Goal: Task Accomplishment & Management: Manage account settings

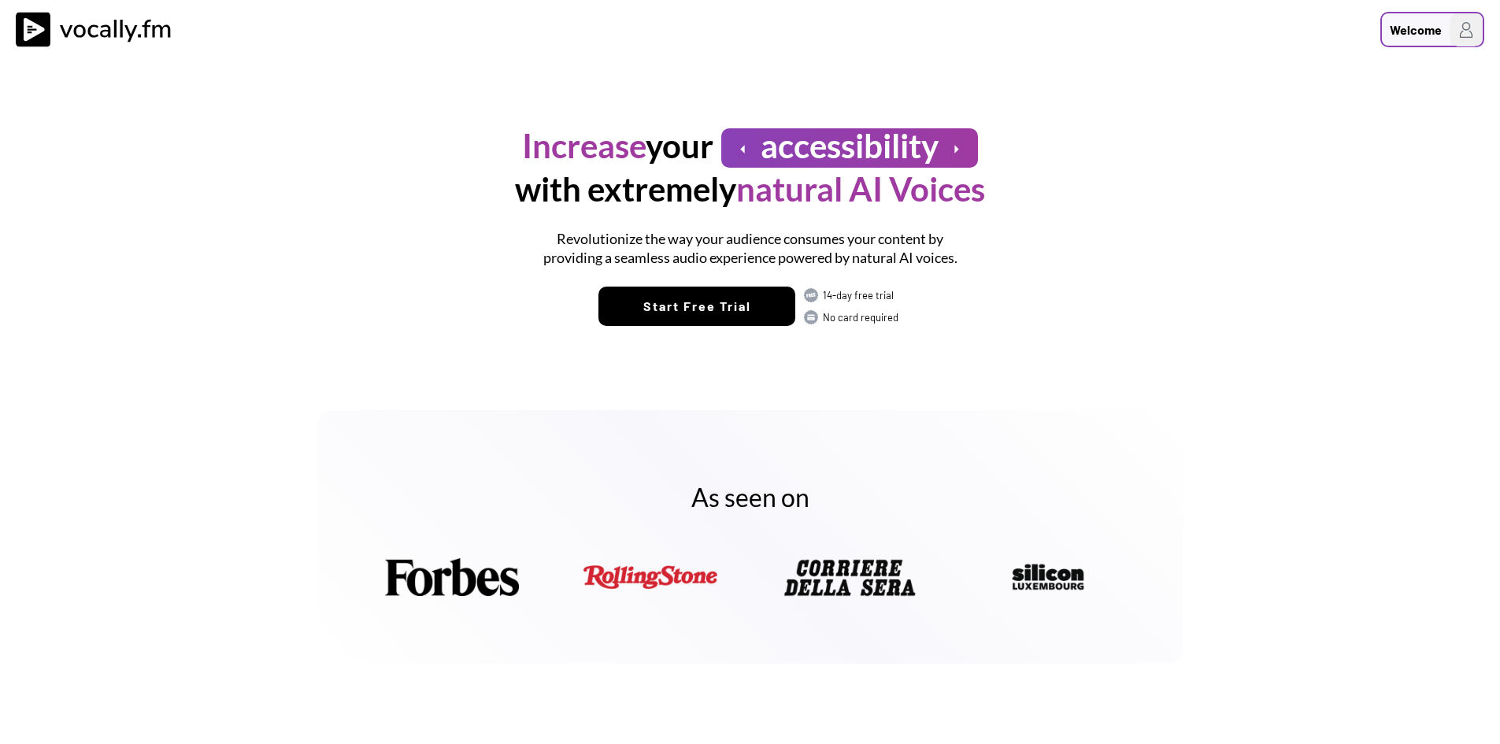
click at [1403, 38] on div "Welcome" at bounding box center [1415, 29] width 52 height 19
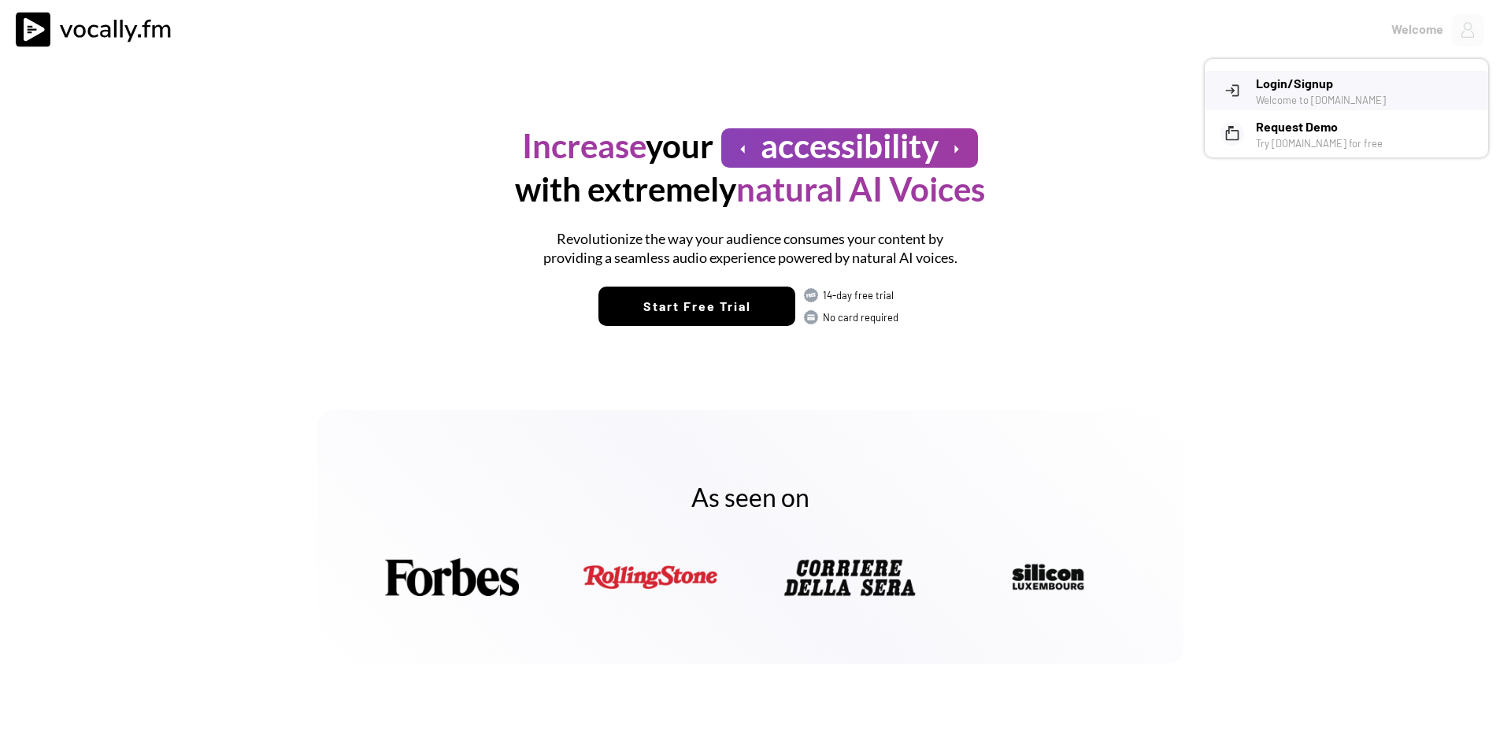
click at [1305, 75] on h3 "Login/Signup" at bounding box center [1366, 83] width 220 height 19
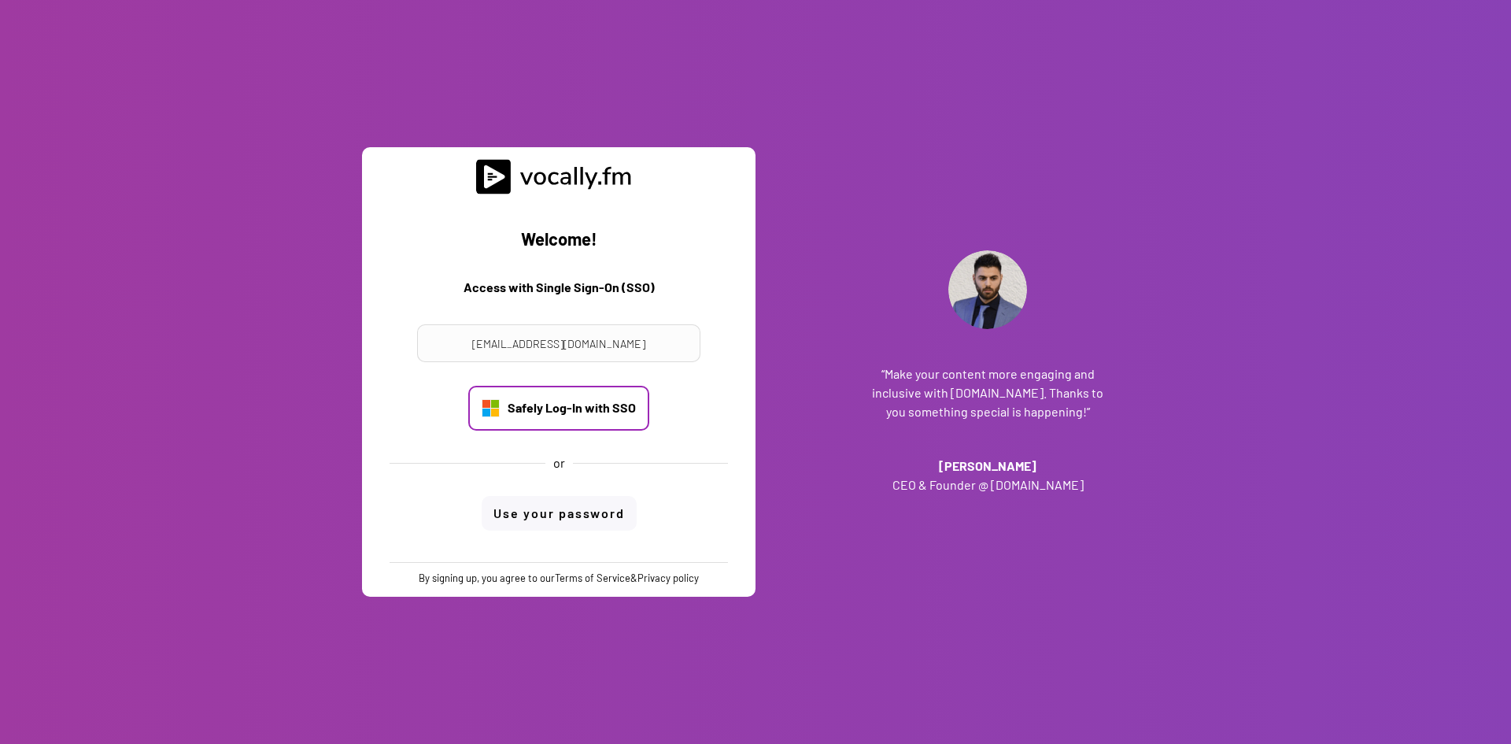
click at [601, 408] on div "Safely Log-In with SSO" at bounding box center [572, 407] width 128 height 17
